Goal: Find specific page/section: Find specific page/section

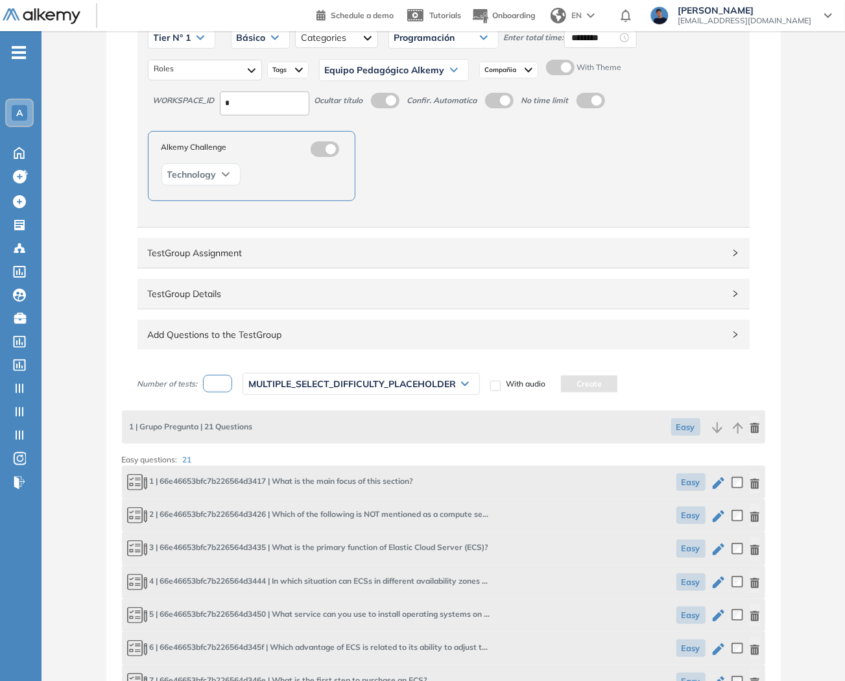
click at [453, 191] on div "Alkemy Challenge Technology" at bounding box center [444, 166] width 592 height 70
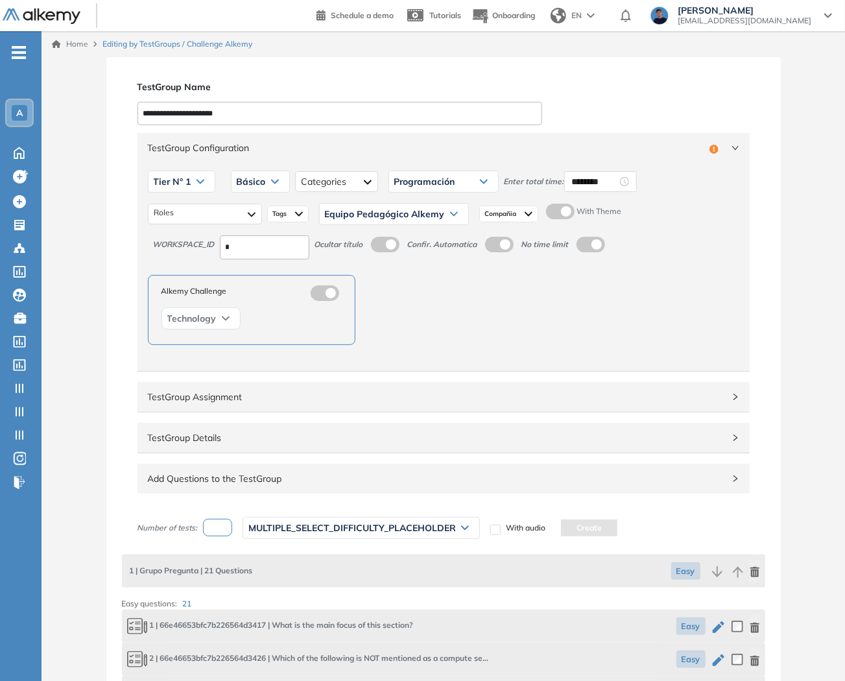
click at [397, 529] on span "MULTIPLE_SELECT_DIFFICULTY_PLACEHOLDER" at bounding box center [353, 528] width 208 height 10
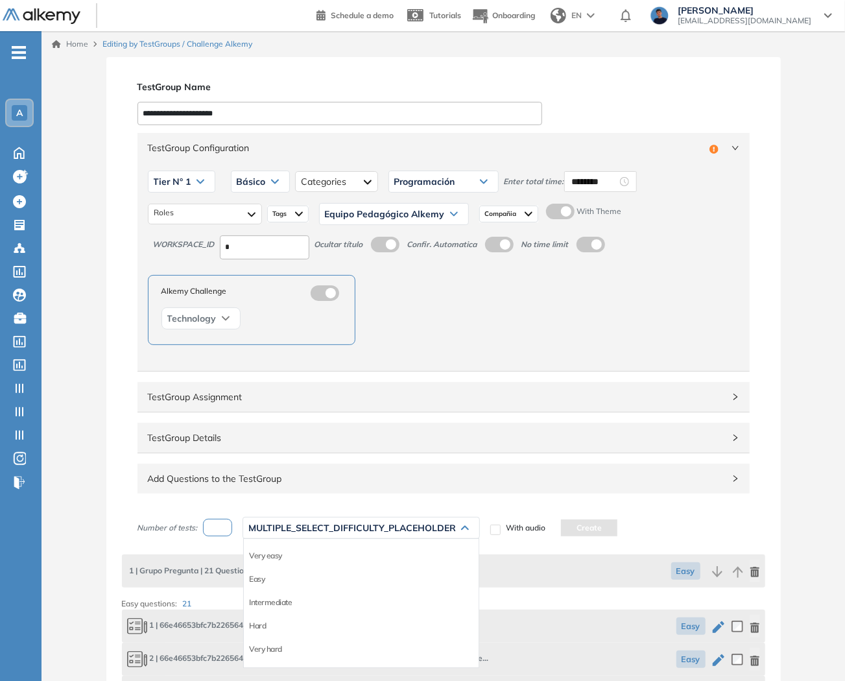
click at [397, 529] on span "MULTIPLE_SELECT_DIFFICULTY_PLACEHOLDER" at bounding box center [353, 528] width 208 height 10
